Goal: Task Accomplishment & Management: Manage account settings

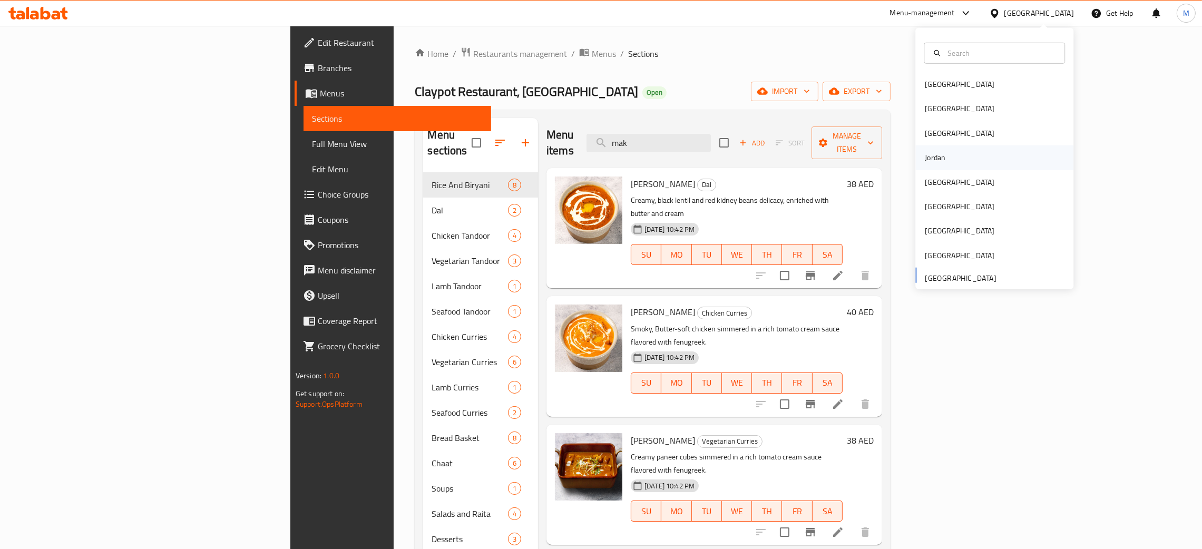
click at [934, 157] on div "Jordan" at bounding box center [935, 157] width 37 height 24
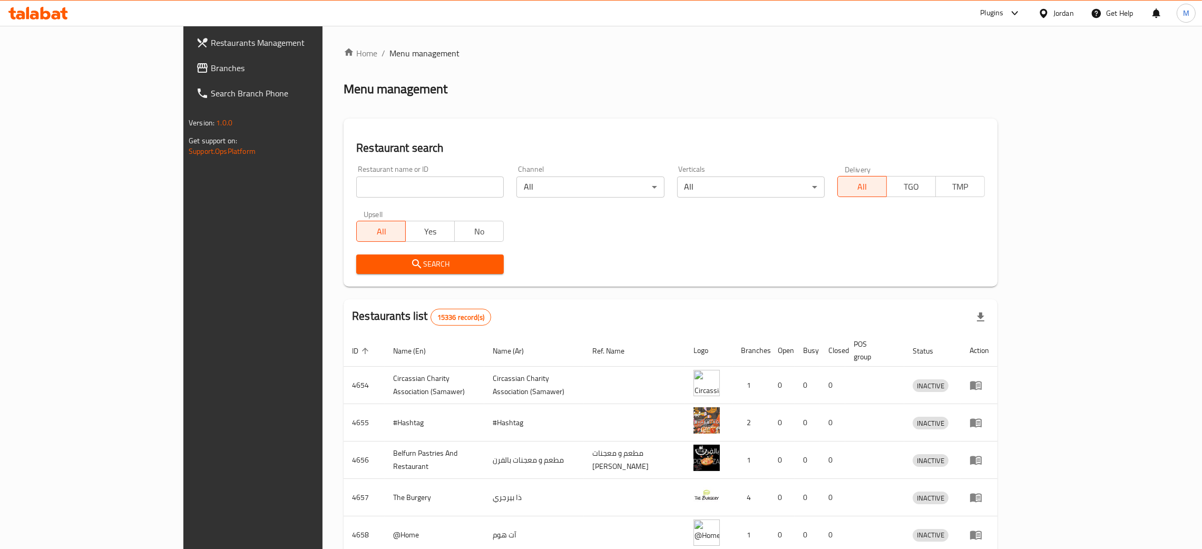
click at [211, 71] on span "Branches" at bounding box center [293, 68] width 165 height 13
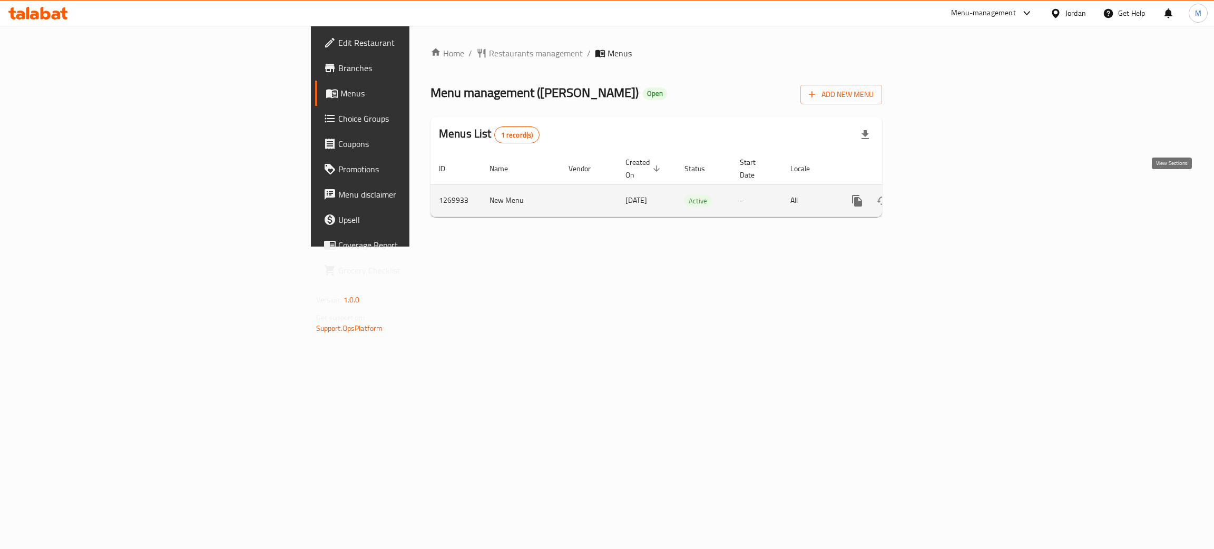
click at [940, 194] on icon "enhanced table" at bounding box center [933, 200] width 13 height 13
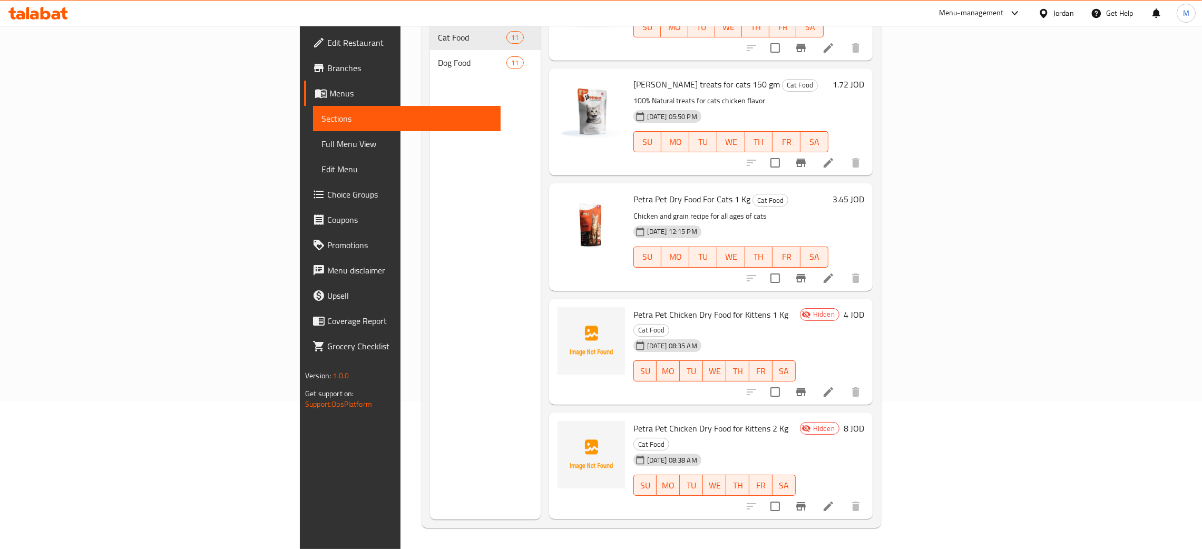
scroll to position [158, 0]
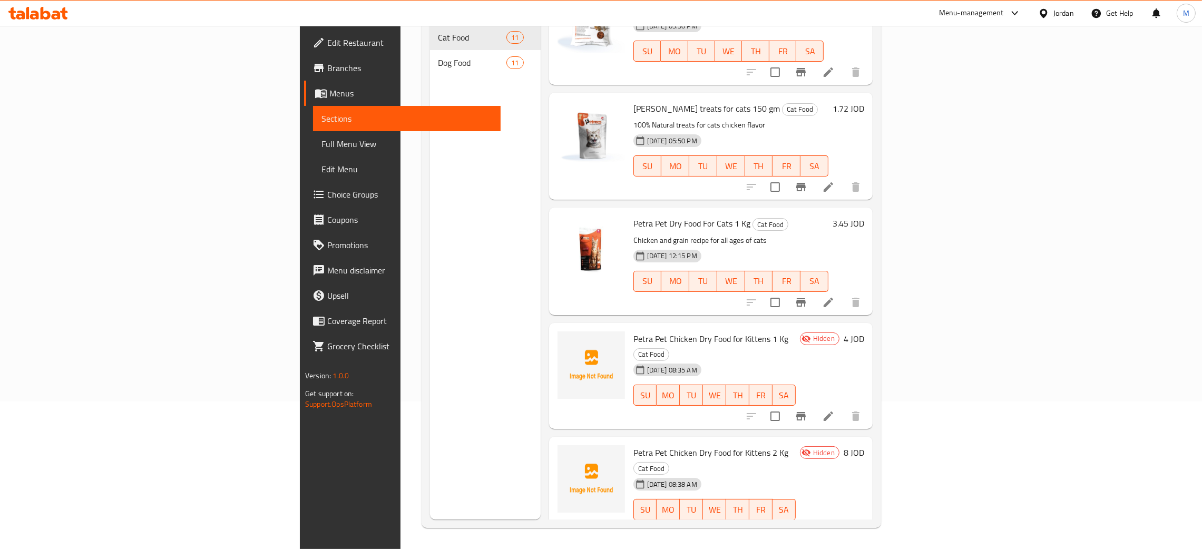
click at [1059, 12] on div "Jordan" at bounding box center [1064, 13] width 21 height 12
click at [925, 134] on div "[GEOGRAPHIC_DATA]" at bounding box center [960, 135] width 70 height 12
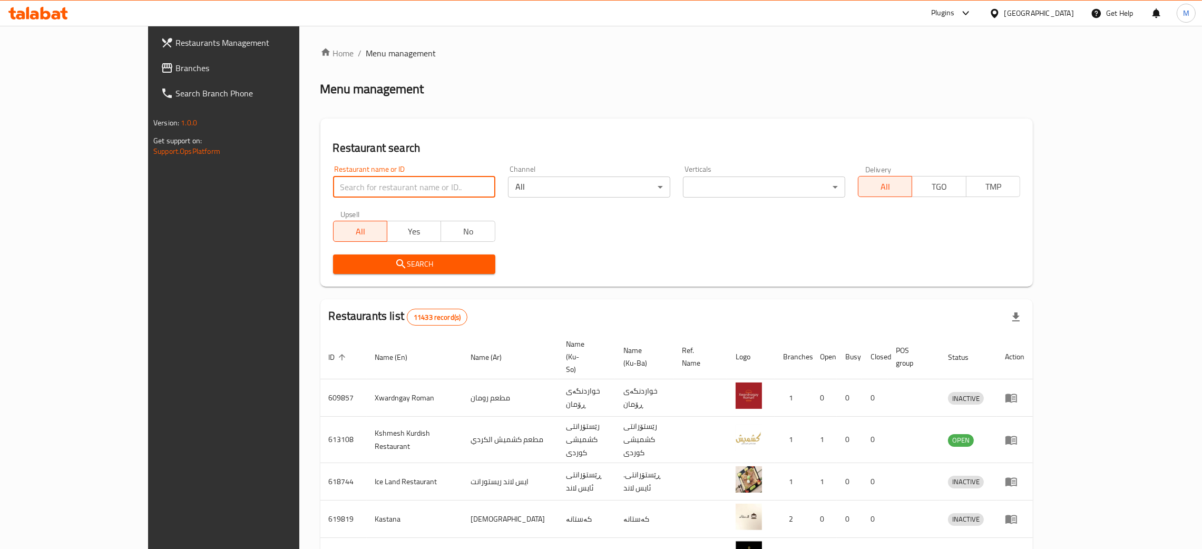
click at [333, 182] on input "search" at bounding box center [414, 187] width 162 height 21
paste input "633076"
type input "633076"
click button "Search" at bounding box center [414, 265] width 162 height 20
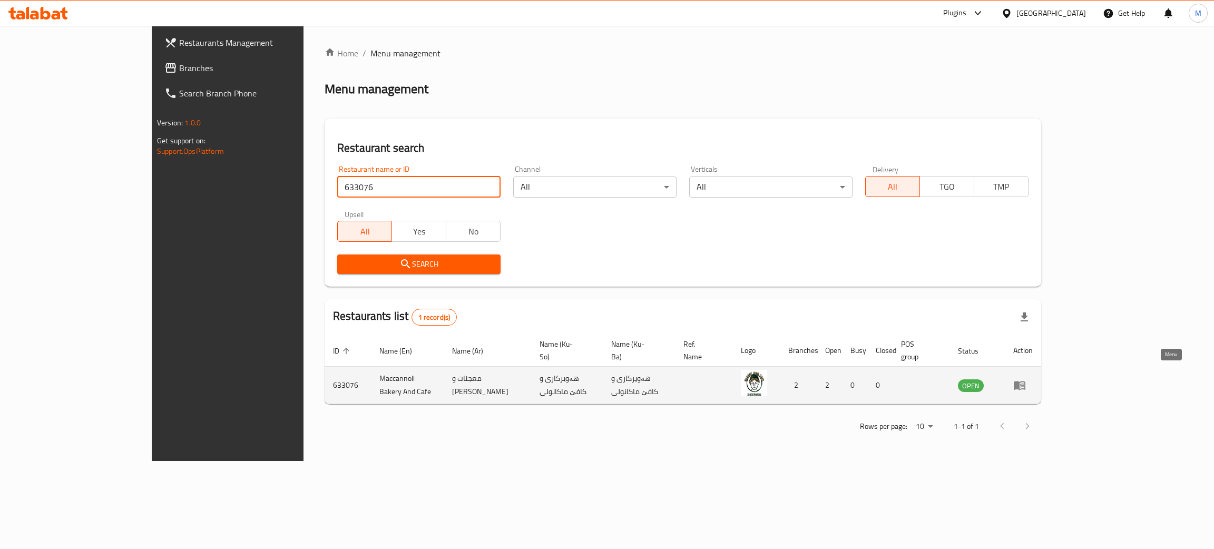
click at [1026, 379] on icon "enhanced table" at bounding box center [1020, 385] width 13 height 13
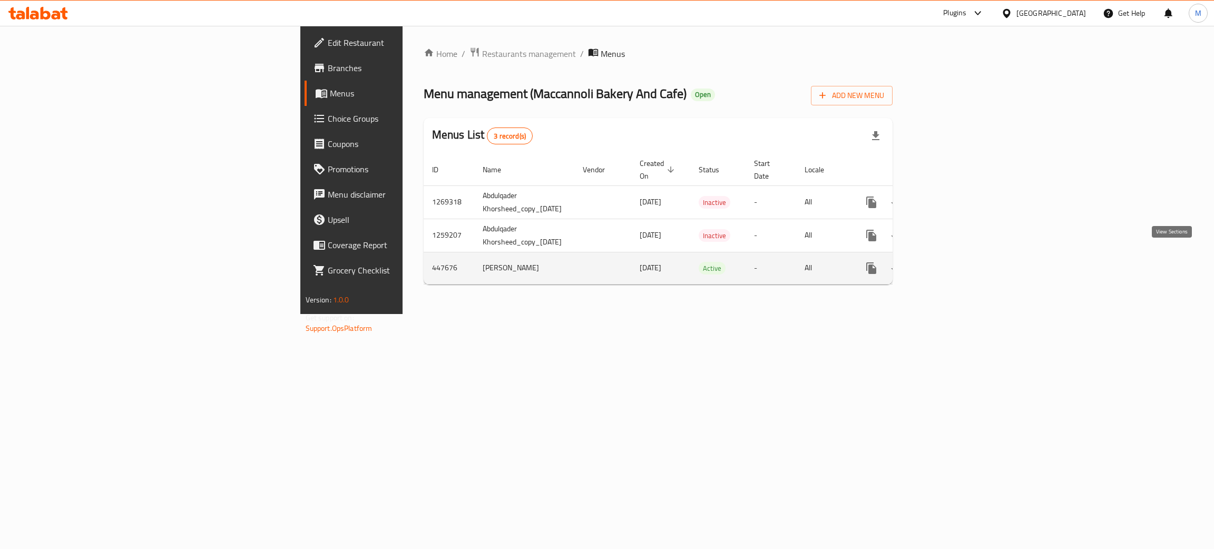
click at [954, 262] on icon "enhanced table" at bounding box center [947, 268] width 13 height 13
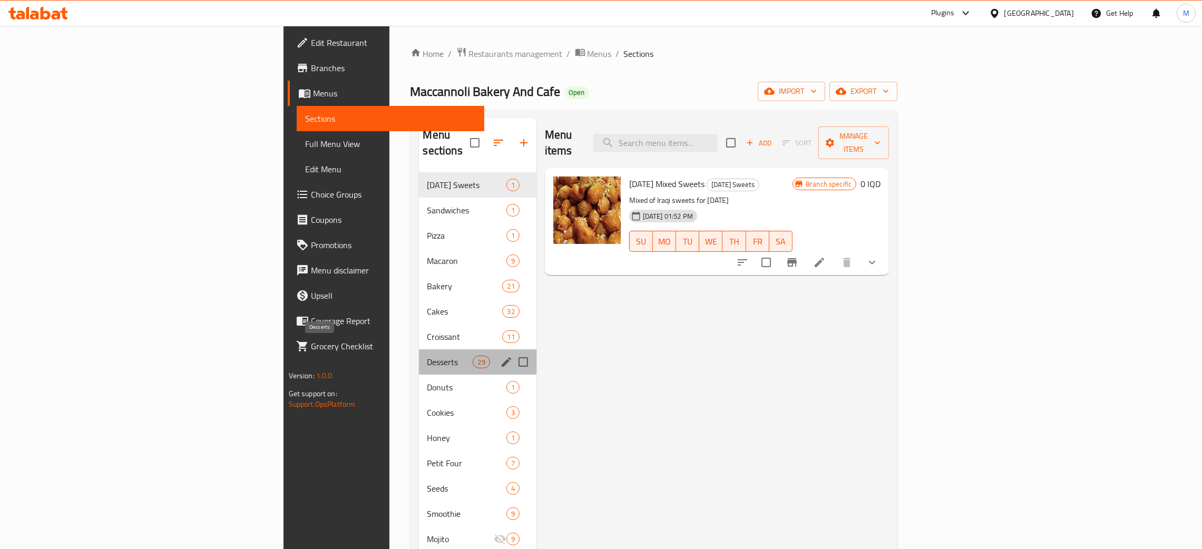
click at [427, 356] on span "Desserts" at bounding box center [450, 362] width 46 height 13
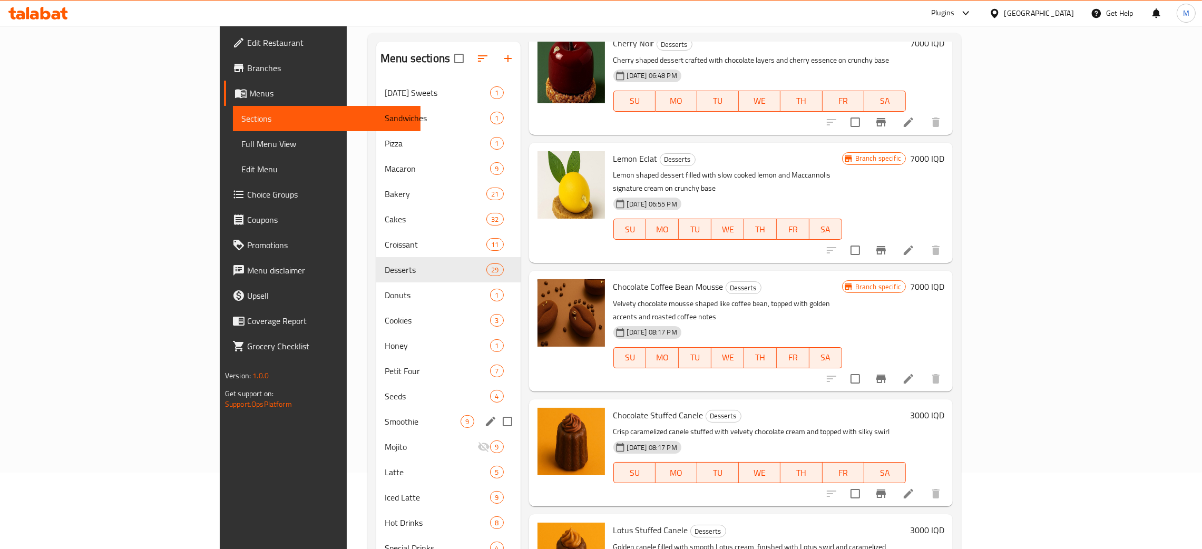
scroll to position [149, 0]
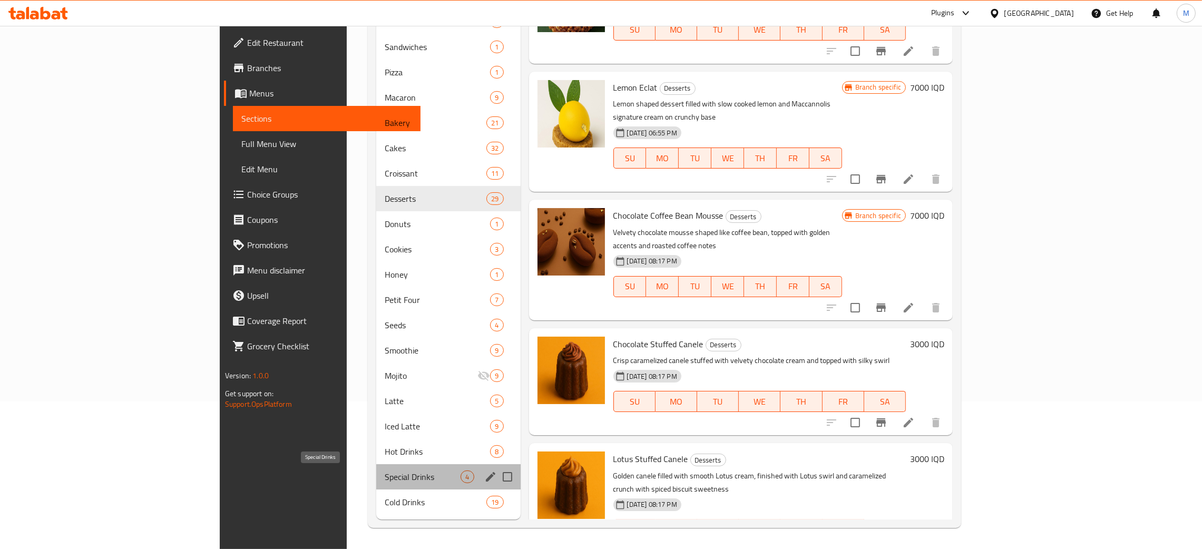
click at [385, 476] on span "Special Drinks" at bounding box center [423, 477] width 76 height 13
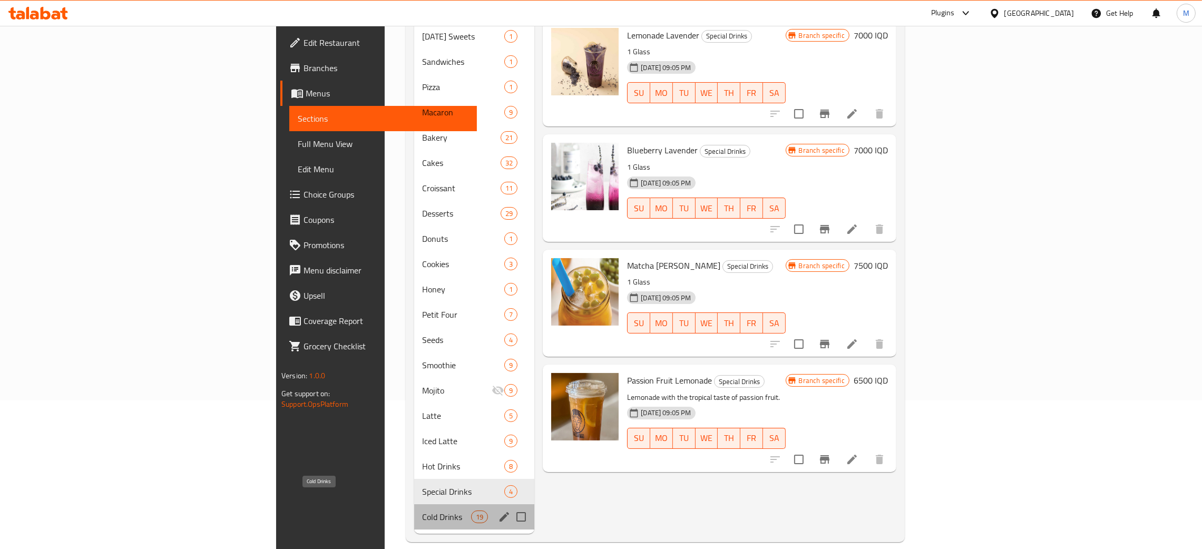
click at [423, 511] on span "Cold Drinks" at bounding box center [447, 517] width 49 height 13
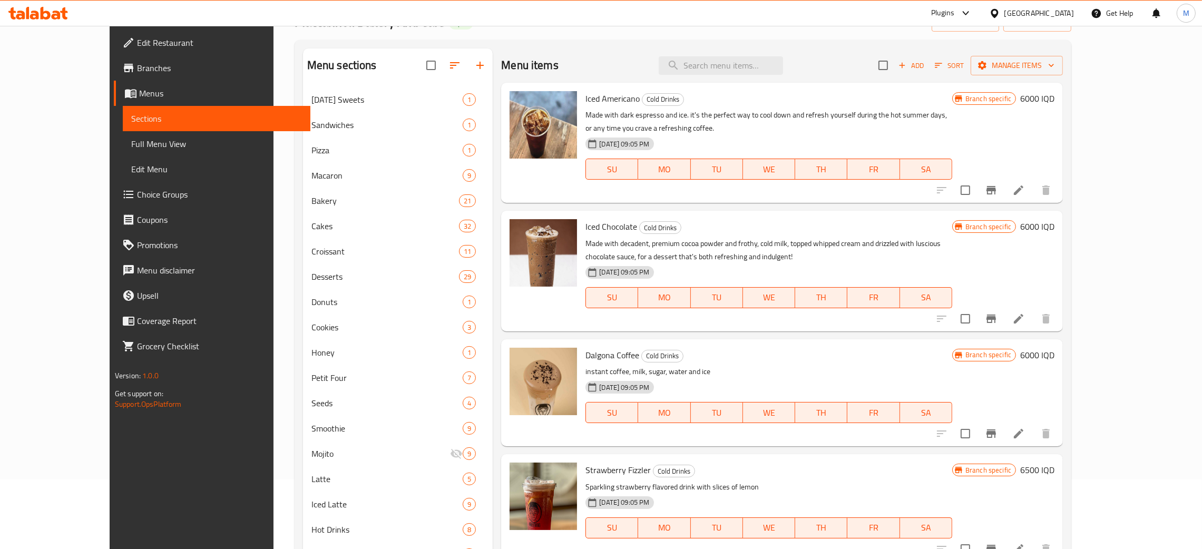
drag, startPoint x: 737, startPoint y: 60, endPoint x: 739, endPoint y: 50, distance: 10.8
click at [737, 60] on input "search" at bounding box center [721, 65] width 124 height 18
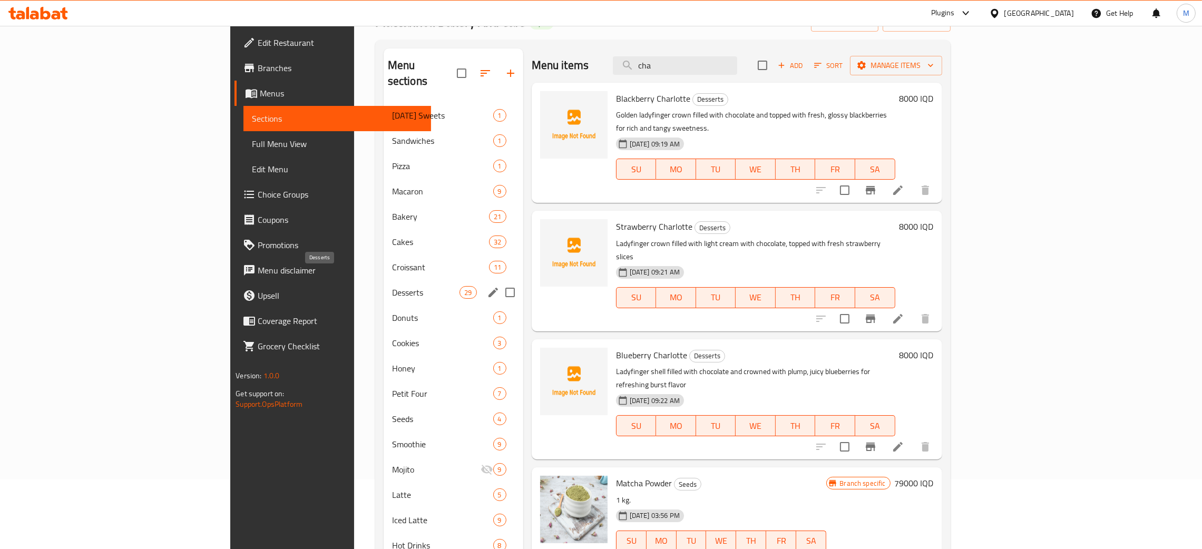
type input "cha"
click at [392, 286] on span "Desserts" at bounding box center [426, 292] width 68 height 13
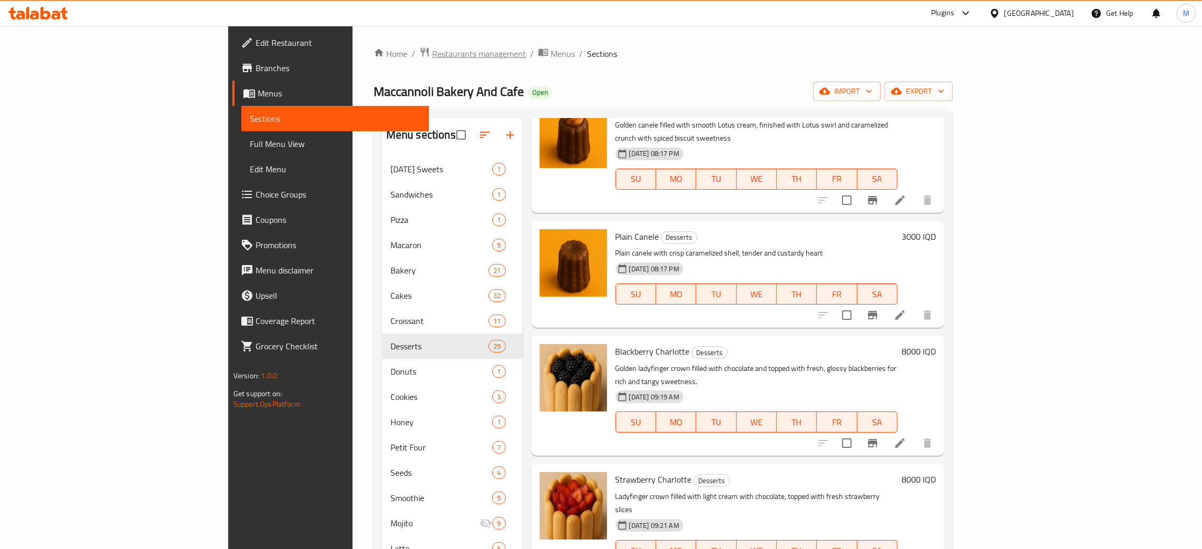
click at [432, 51] on span "Restaurants management" at bounding box center [479, 53] width 94 height 13
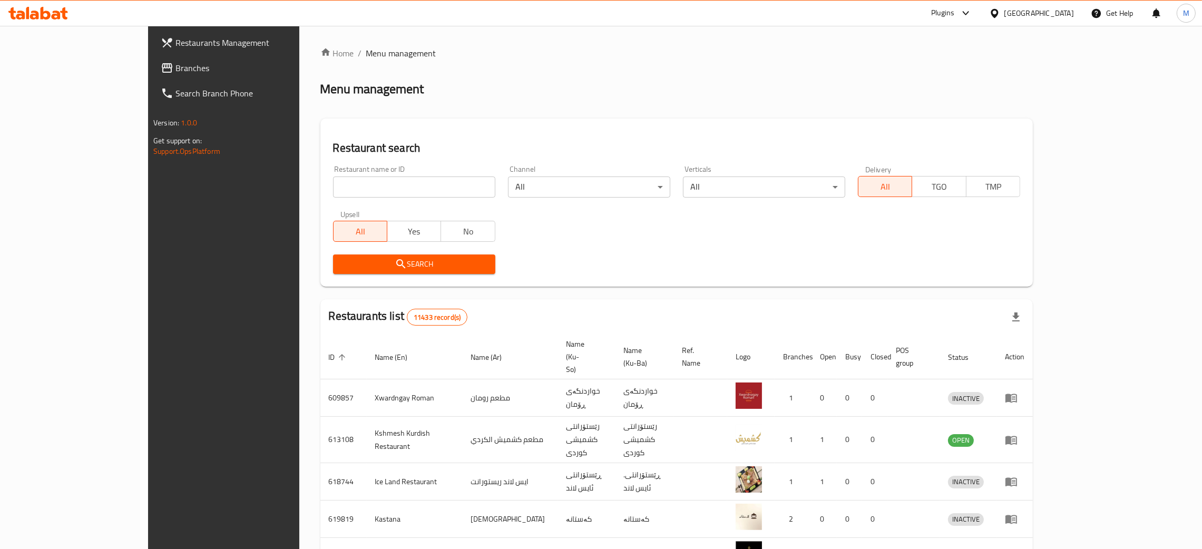
click at [333, 188] on input "search" at bounding box center [414, 187] width 162 height 21
paste input "672916"
type input "672916"
click at [352, 266] on span "Search" at bounding box center [414, 264] width 145 height 13
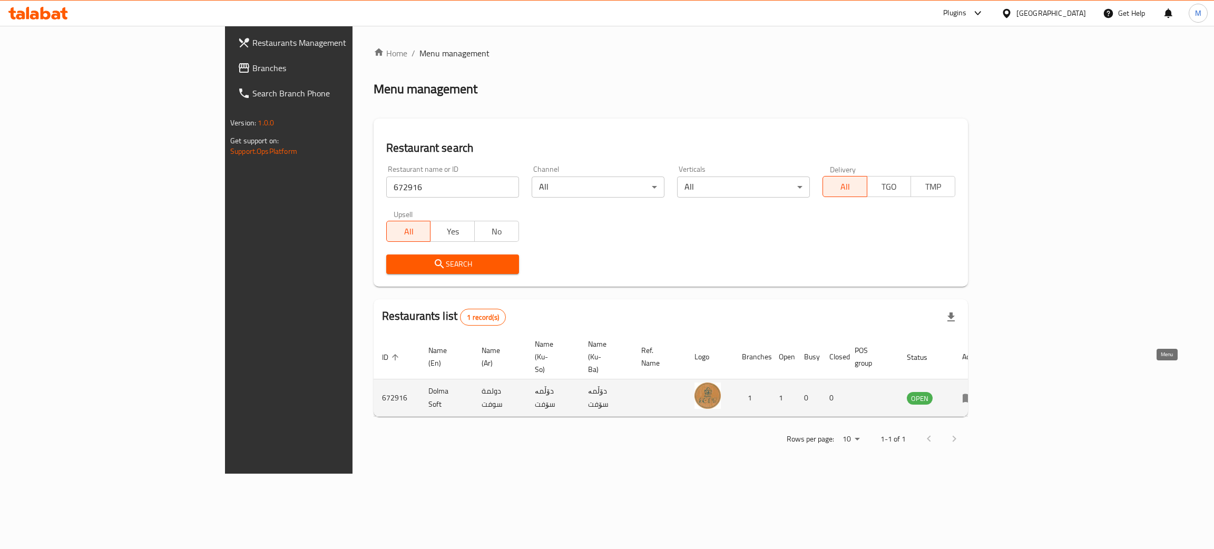
click at [975, 392] on icon "enhanced table" at bounding box center [968, 398] width 13 height 13
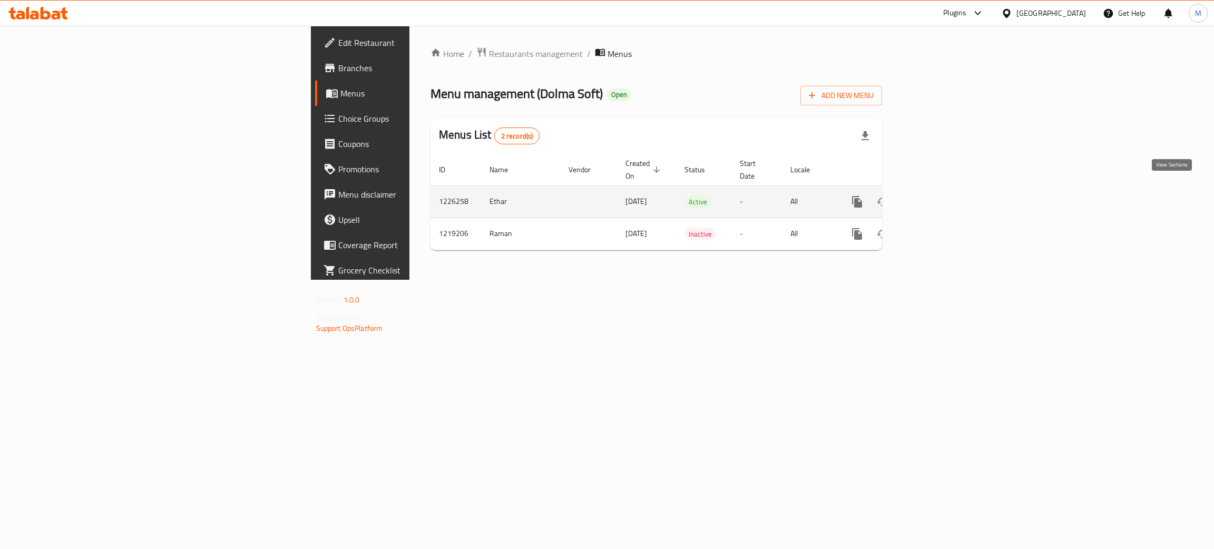
click at [940, 196] on icon "enhanced table" at bounding box center [933, 202] width 13 height 13
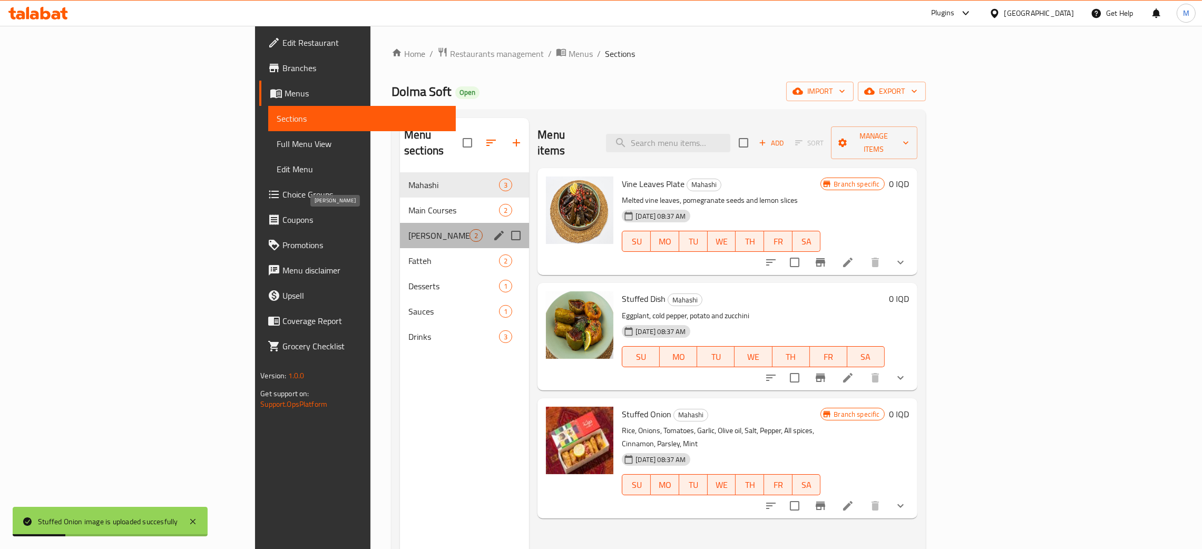
click at [408, 229] on span "[PERSON_NAME]" at bounding box center [438, 235] width 61 height 13
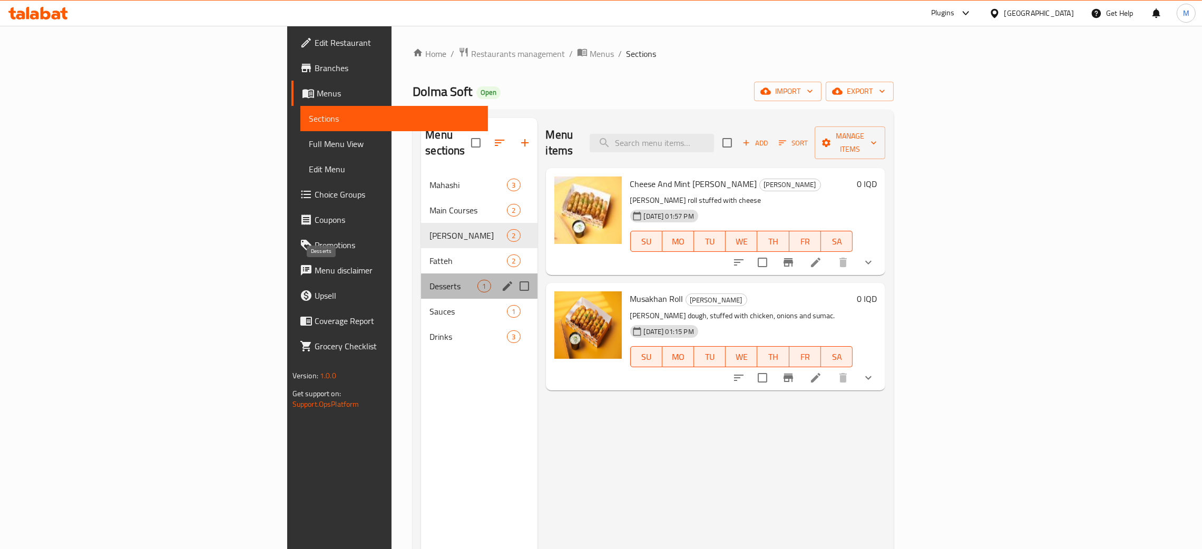
click at [430, 280] on span "Desserts" at bounding box center [454, 286] width 48 height 13
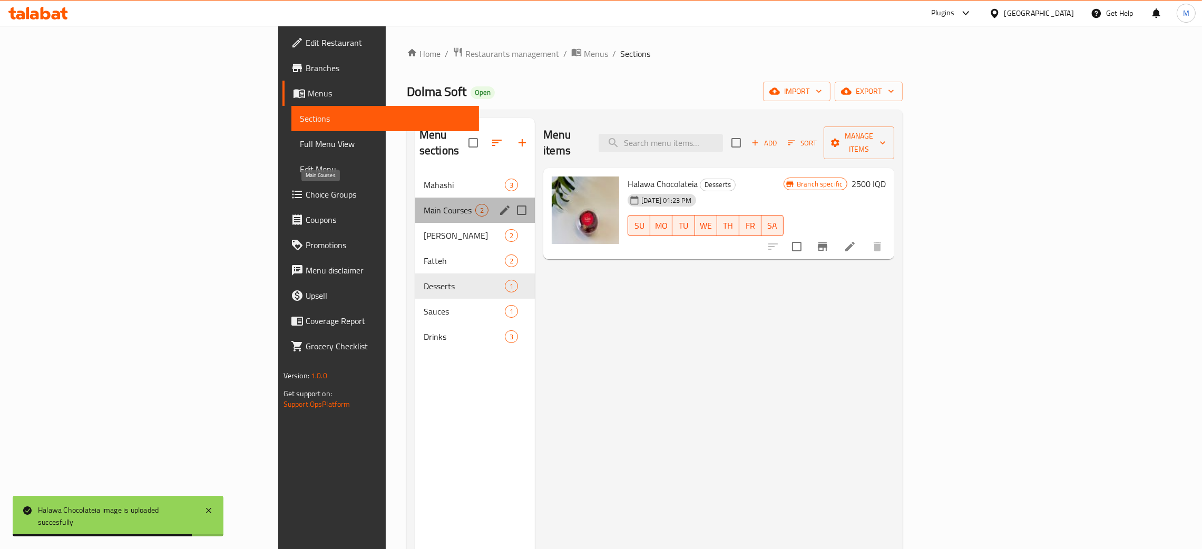
click at [424, 204] on span "Main Courses" at bounding box center [450, 210] width 52 height 13
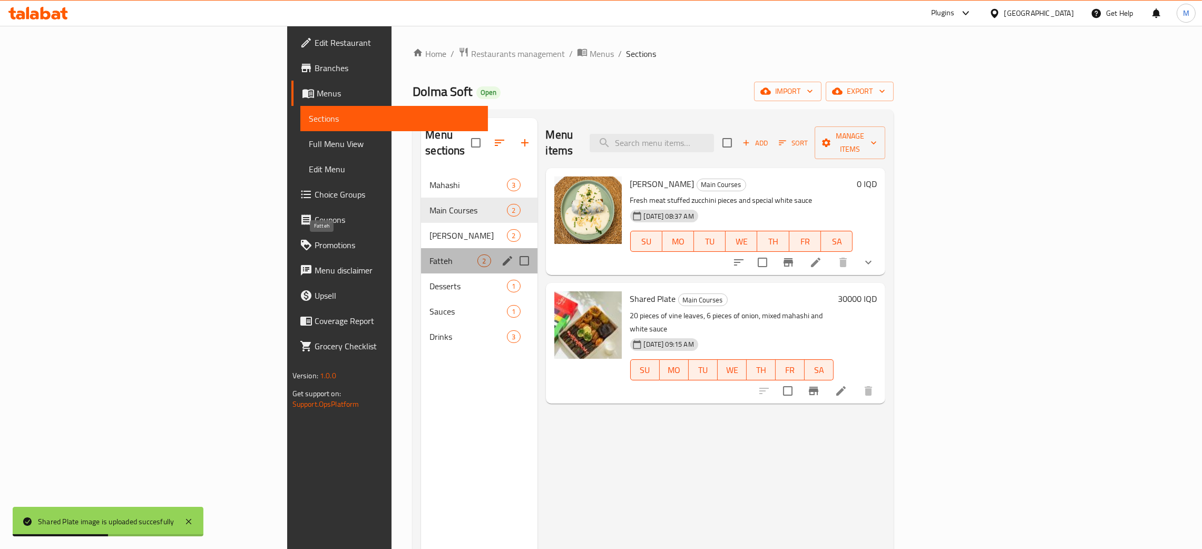
click at [430, 255] on span "Fatteh" at bounding box center [454, 261] width 48 height 13
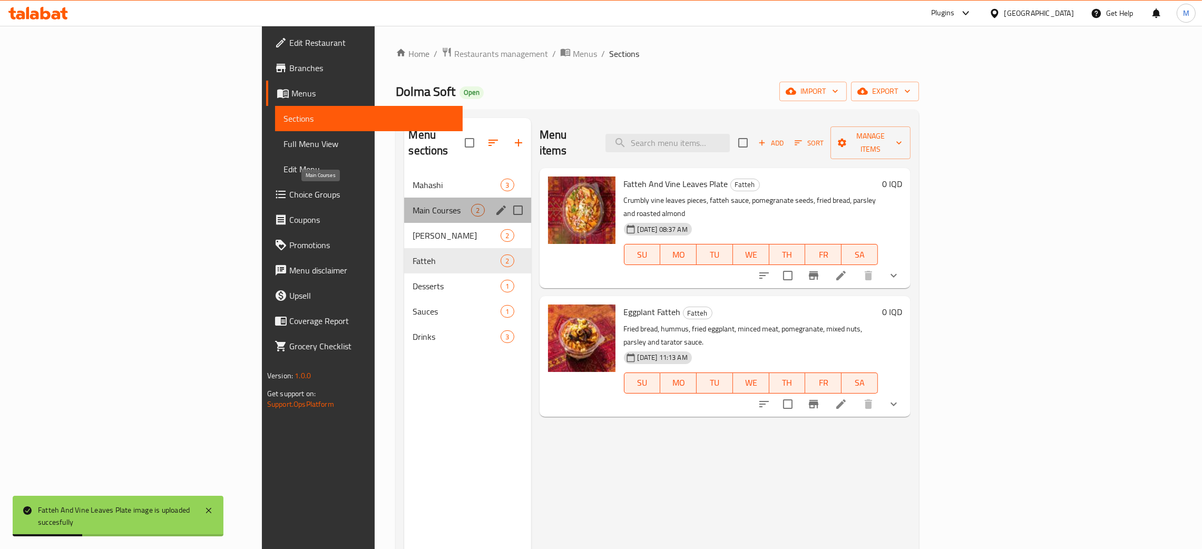
click at [413, 204] on span "Main Courses" at bounding box center [442, 210] width 59 height 13
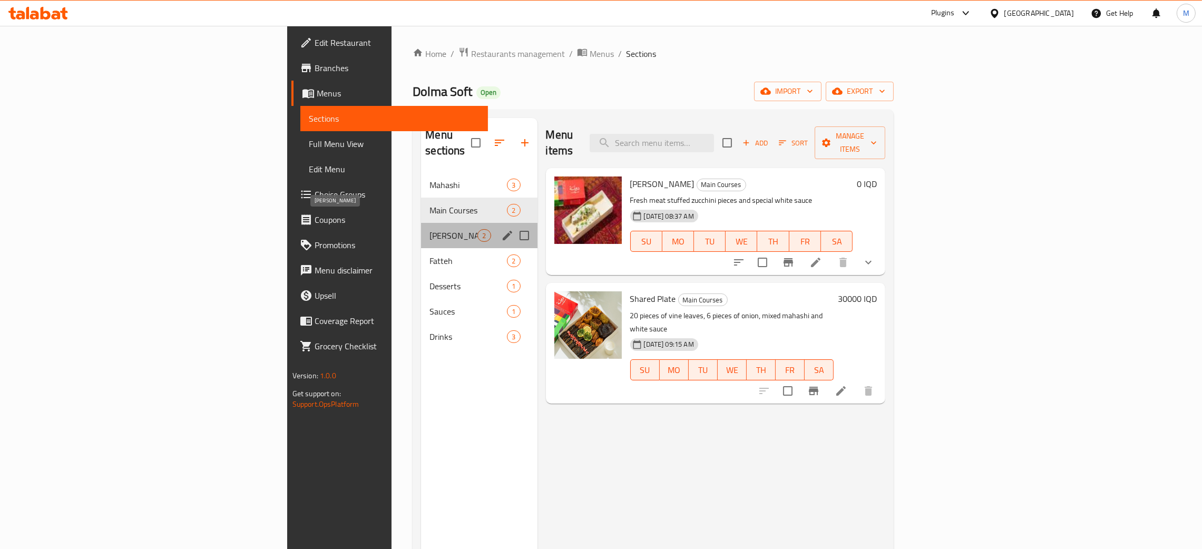
click at [430, 229] on span "[PERSON_NAME]" at bounding box center [454, 235] width 48 height 13
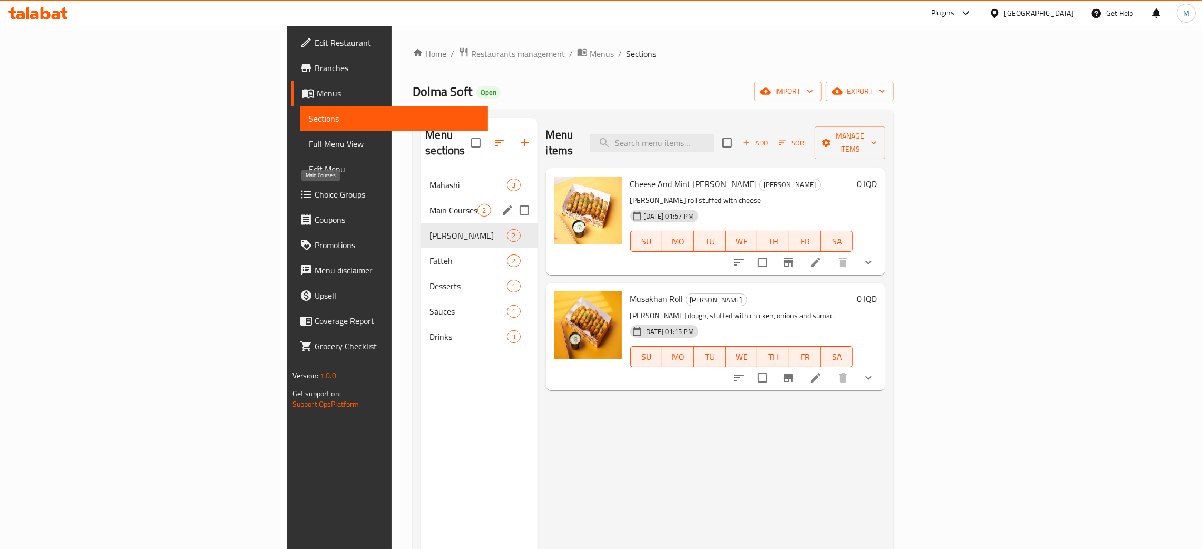
click at [430, 204] on span "Main Courses" at bounding box center [454, 210] width 48 height 13
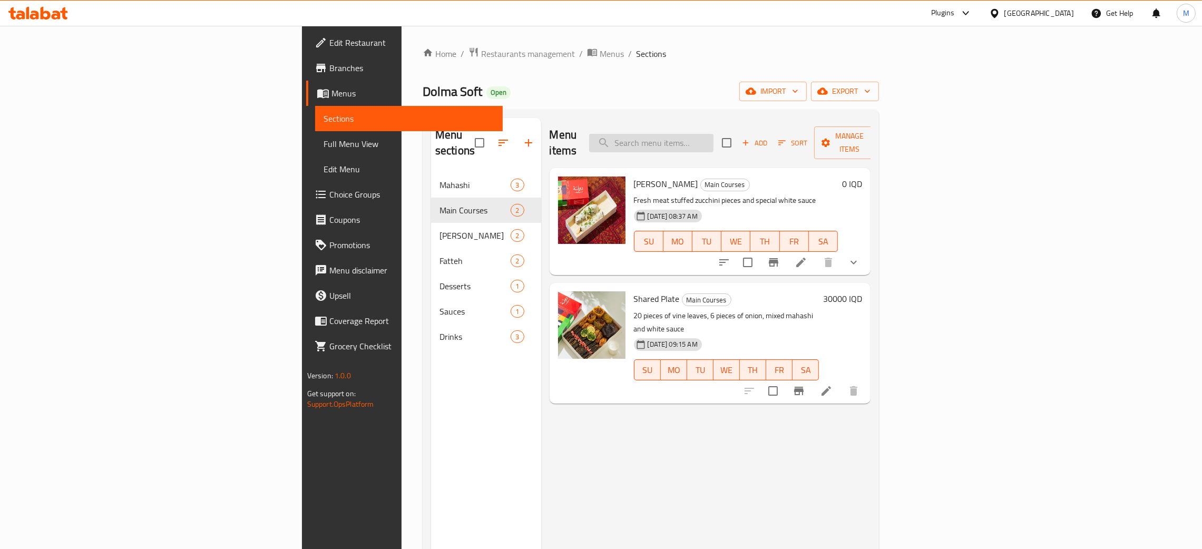
click at [714, 134] on input "search" at bounding box center [651, 143] width 124 height 18
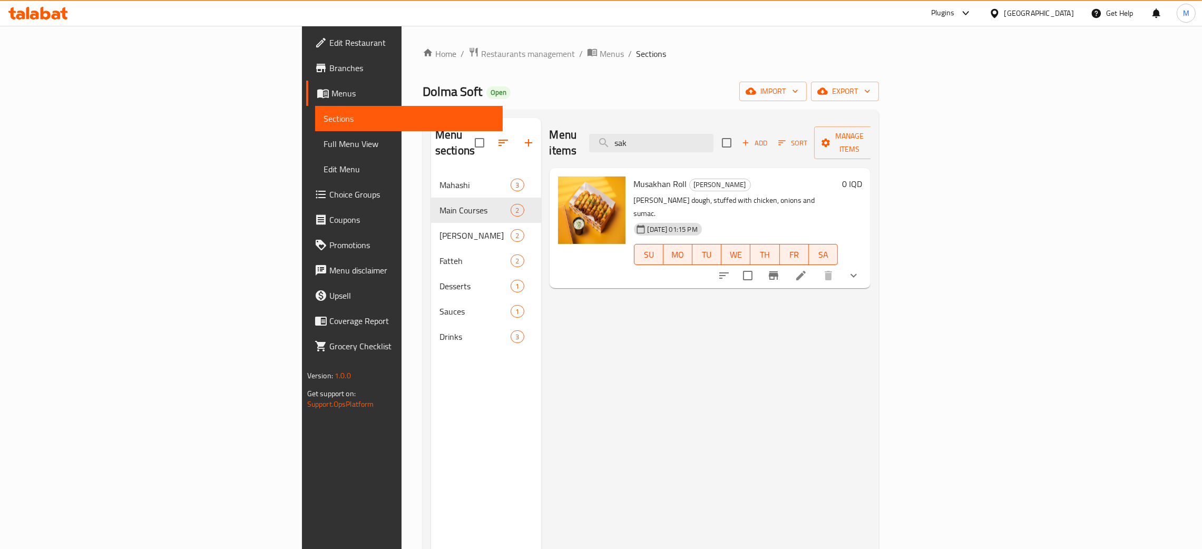
type input "sak"
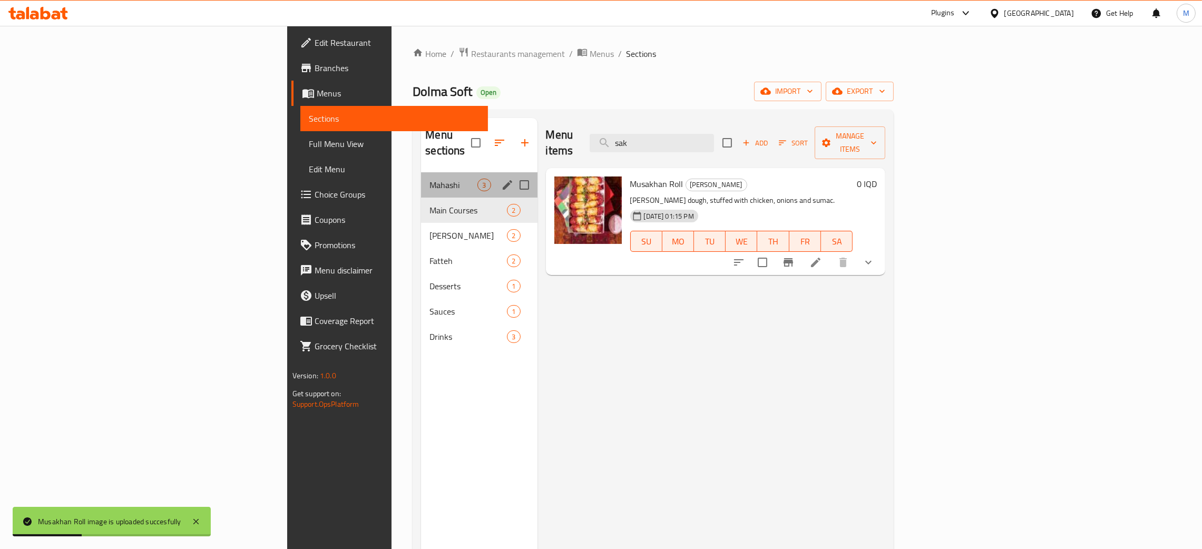
click at [421, 172] on div "Mahashi 3" at bounding box center [479, 184] width 116 height 25
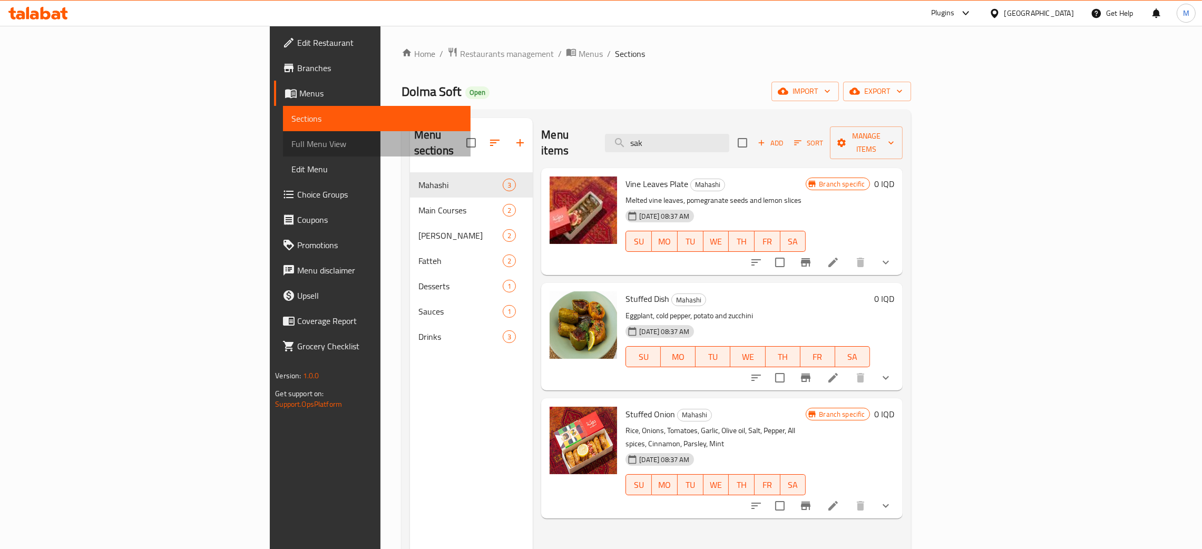
click at [291, 139] on span "Full Menu View" at bounding box center [376, 144] width 171 height 13
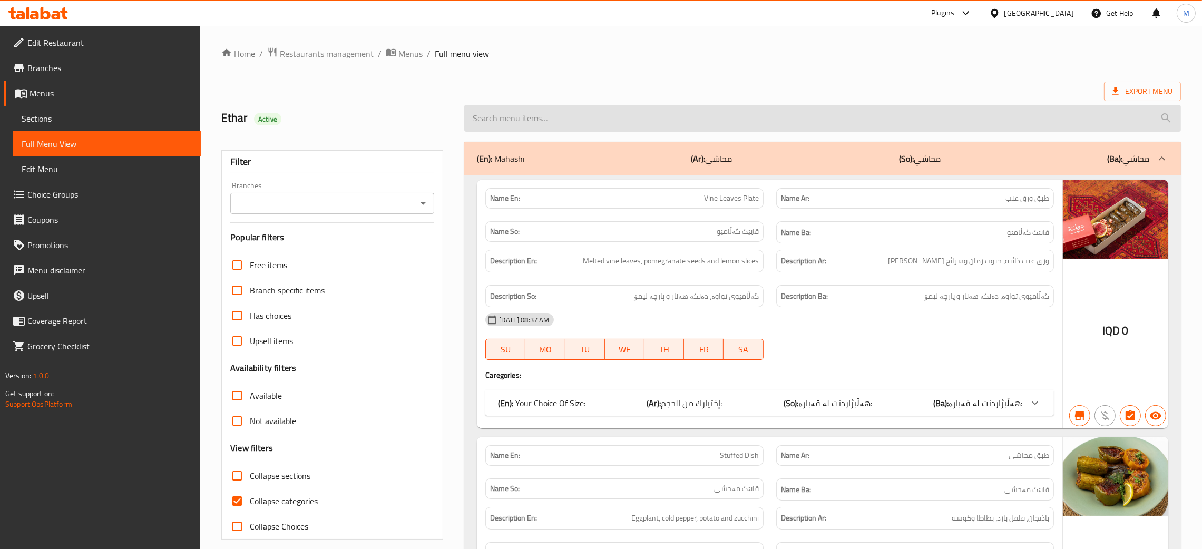
click at [538, 113] on input "search" at bounding box center [822, 118] width 717 height 27
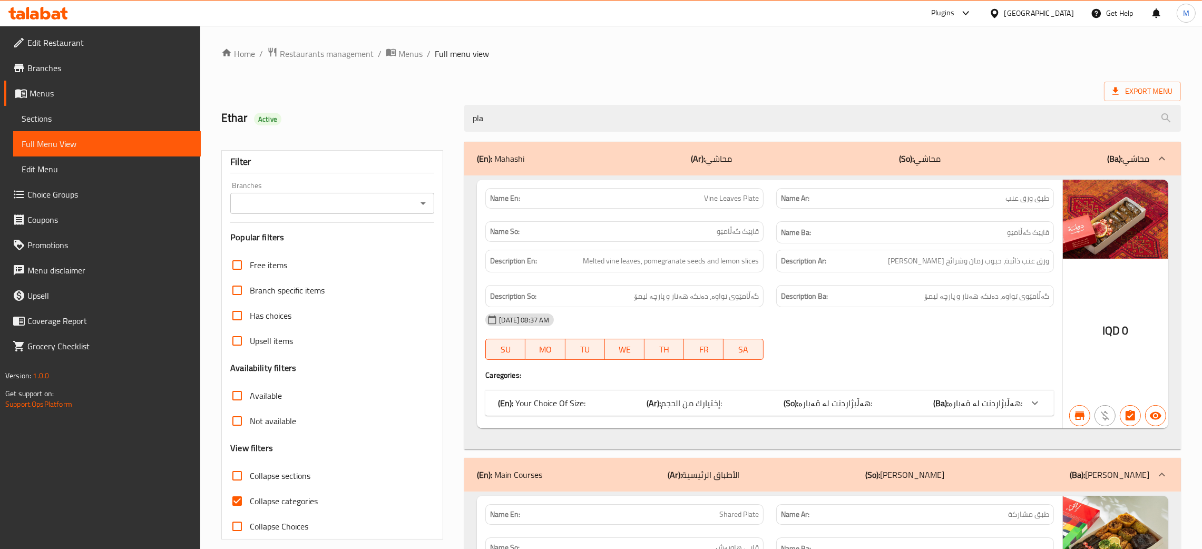
type input "pla"
click at [55, 47] on span "Edit Restaurant" at bounding box center [109, 42] width 165 height 13
